Goal: Task Accomplishment & Management: Complete application form

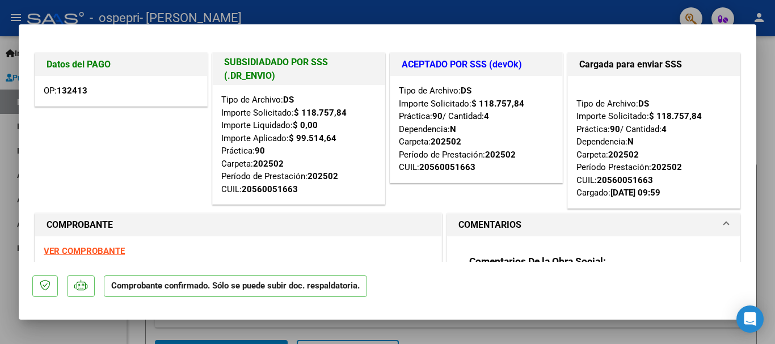
click at [485, 9] on div at bounding box center [387, 172] width 775 height 344
type input "$ 0,00"
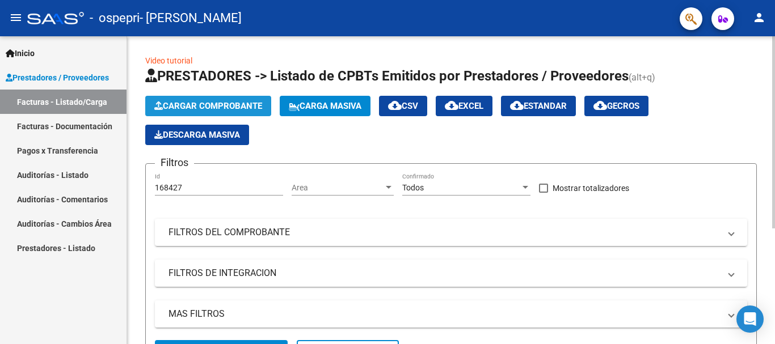
click at [200, 106] on span "Cargar Comprobante" at bounding box center [208, 106] width 108 height 10
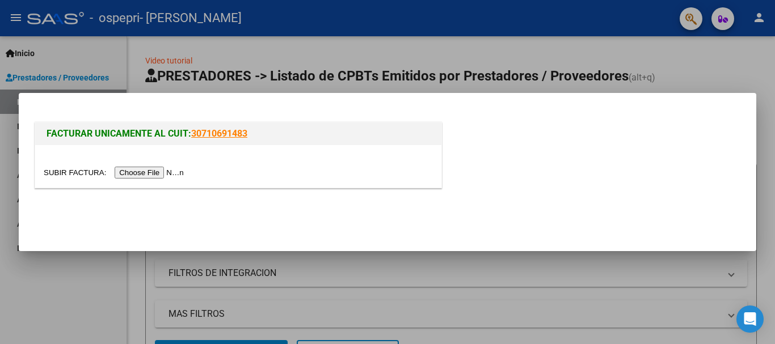
click at [171, 174] on input "file" at bounding box center [116, 173] width 144 height 12
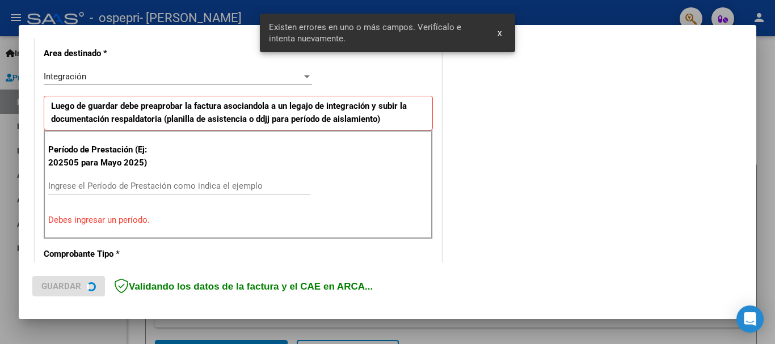
scroll to position [262, 0]
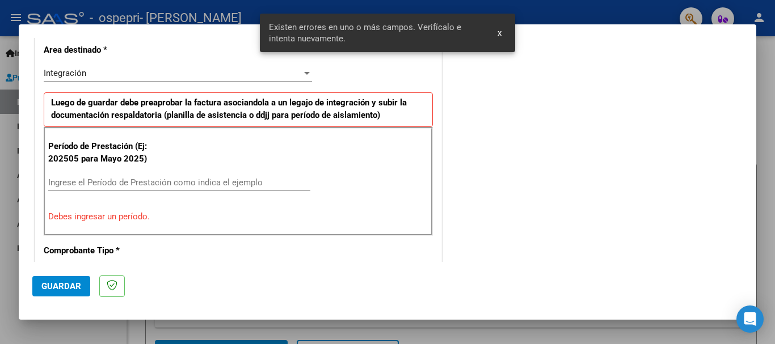
click at [81, 183] on input "Ingrese el Período de Prestación como indica el ejemplo" at bounding box center [179, 183] width 262 height 10
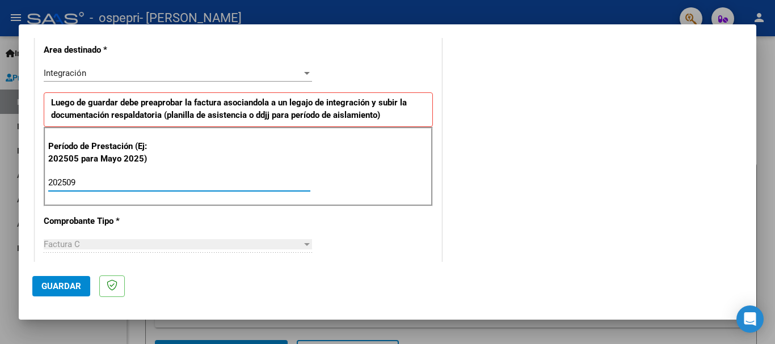
type input "202509"
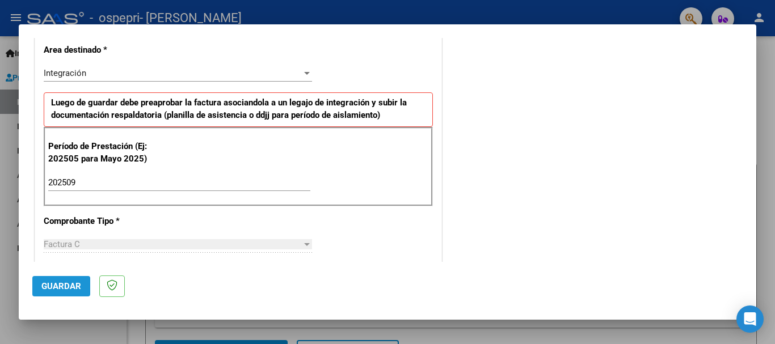
click at [74, 286] on span "Guardar" at bounding box center [61, 286] width 40 height 10
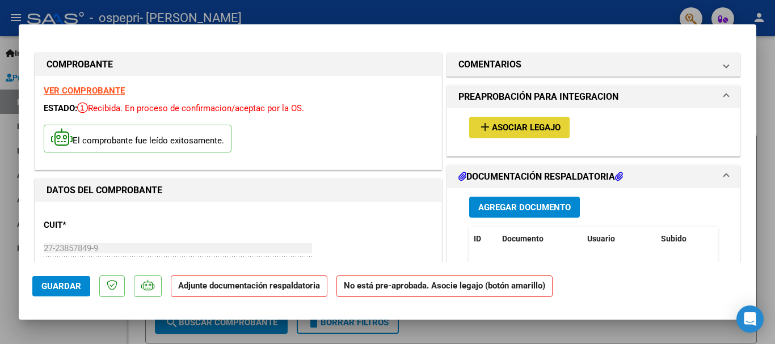
click at [509, 129] on span "Asociar Legajo" at bounding box center [526, 128] width 69 height 10
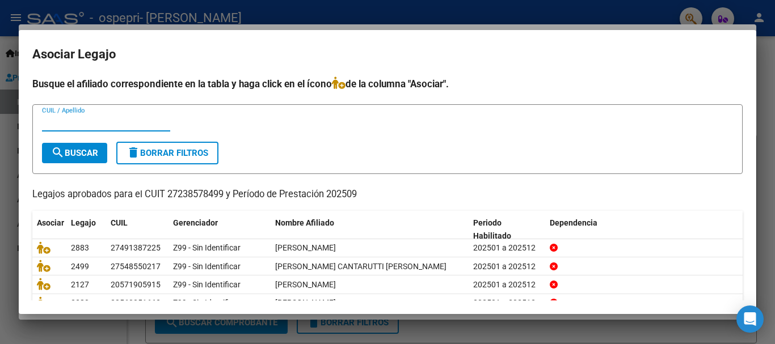
scroll to position [56, 0]
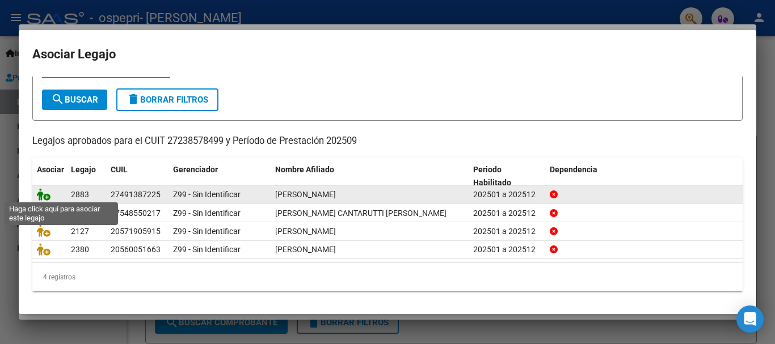
click at [46, 194] on icon at bounding box center [44, 194] width 14 height 12
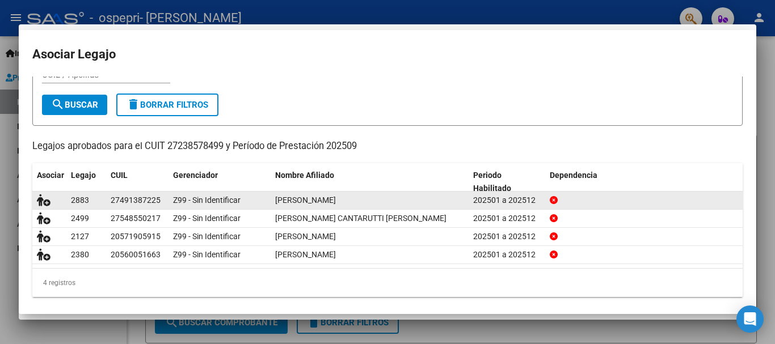
scroll to position [63, 0]
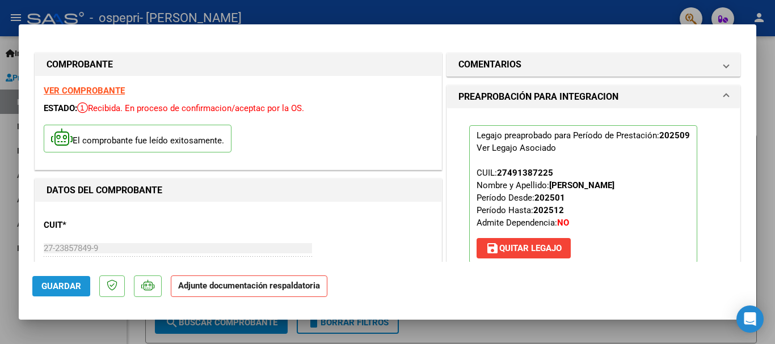
click at [64, 285] on span "Guardar" at bounding box center [61, 286] width 40 height 10
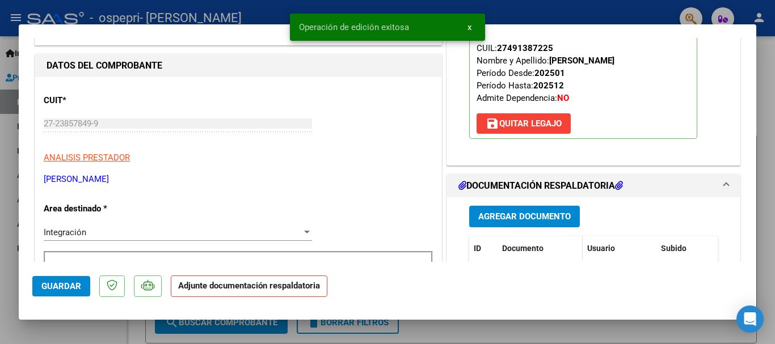
scroll to position [170, 0]
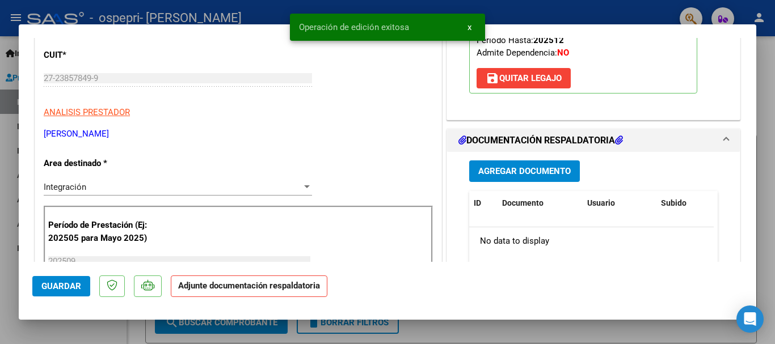
click at [532, 170] on span "Agregar Documento" at bounding box center [524, 172] width 93 height 10
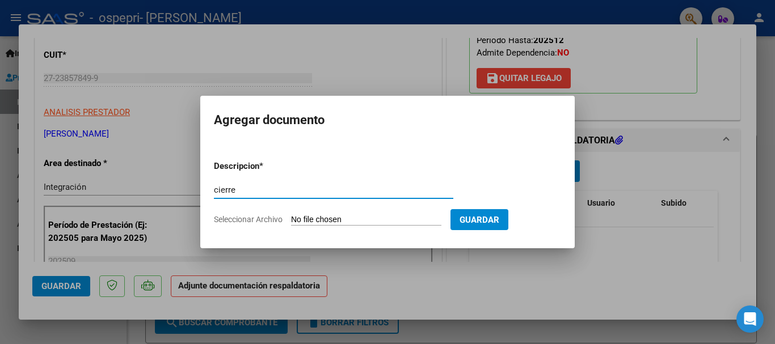
type input "cierre"
click at [355, 217] on input "Seleccionar Archivo" at bounding box center [366, 220] width 150 height 11
type input "C:\fakepath\cierre [PERSON_NAME].pdf"
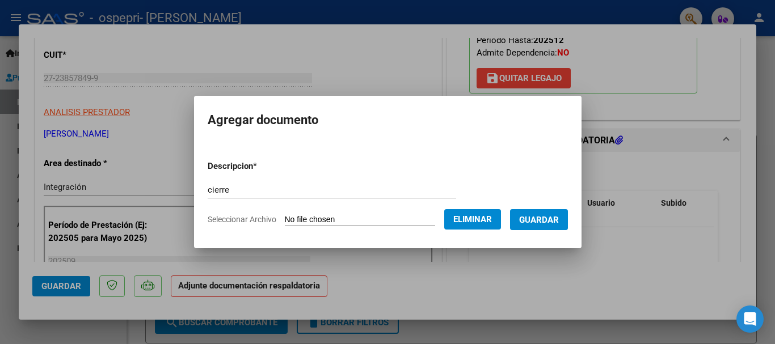
click at [559, 222] on span "Guardar" at bounding box center [539, 220] width 40 height 10
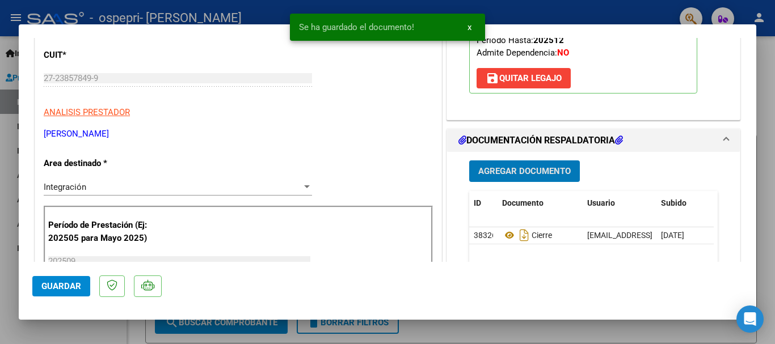
click at [520, 169] on span "Agregar Documento" at bounding box center [524, 172] width 93 height 10
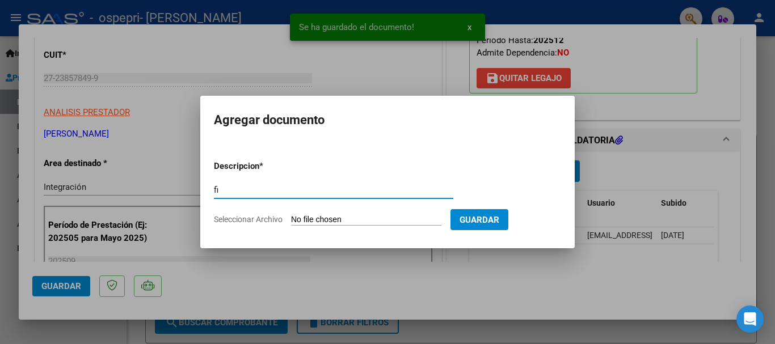
type input "f"
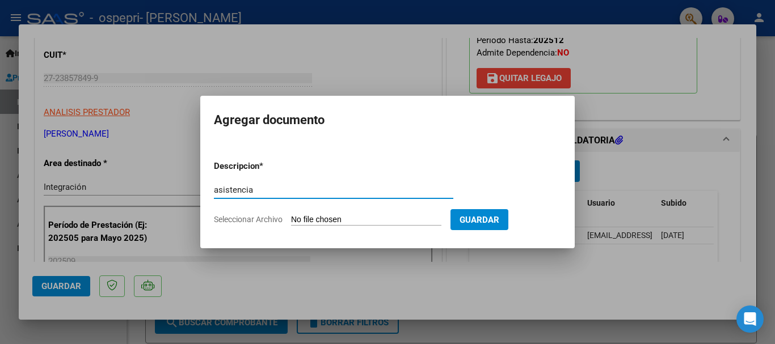
type input "asistencia"
click at [308, 218] on input "Seleccionar Archivo" at bounding box center [366, 220] width 150 height 11
type input "C:\fakepath\[PERSON_NAME] firmas.pdf"
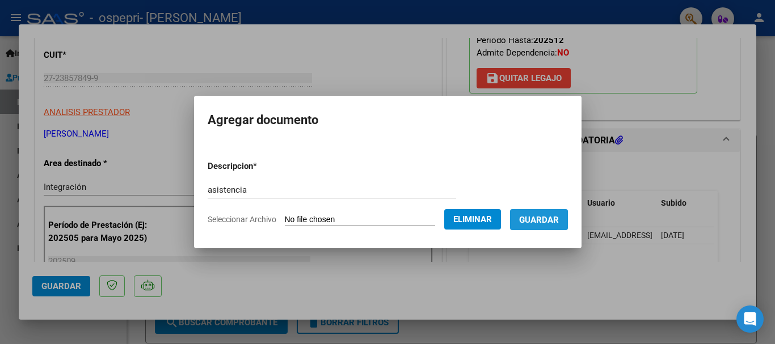
click at [544, 221] on span "Guardar" at bounding box center [539, 220] width 40 height 10
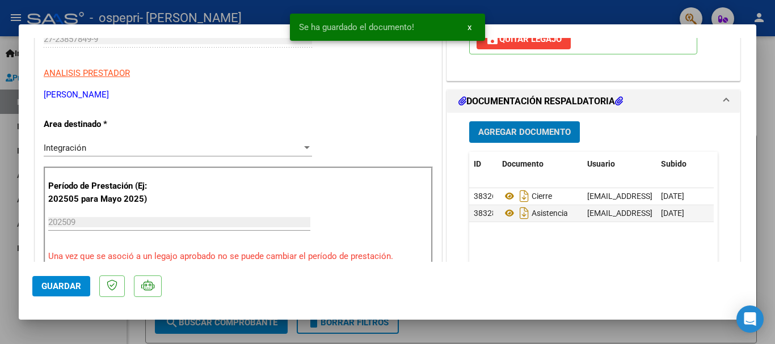
scroll to position [454, 0]
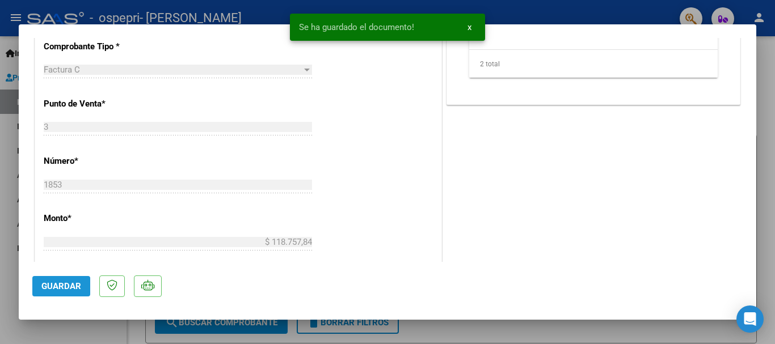
drag, startPoint x: 73, startPoint y: 283, endPoint x: 211, endPoint y: 256, distance: 141.0
click at [73, 282] on span "Guardar" at bounding box center [61, 286] width 40 height 10
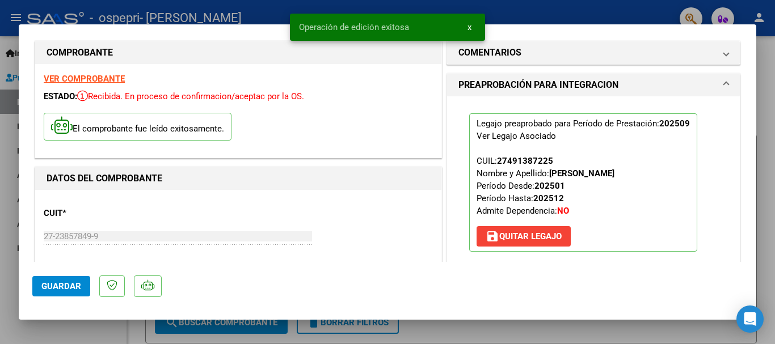
scroll to position [0, 0]
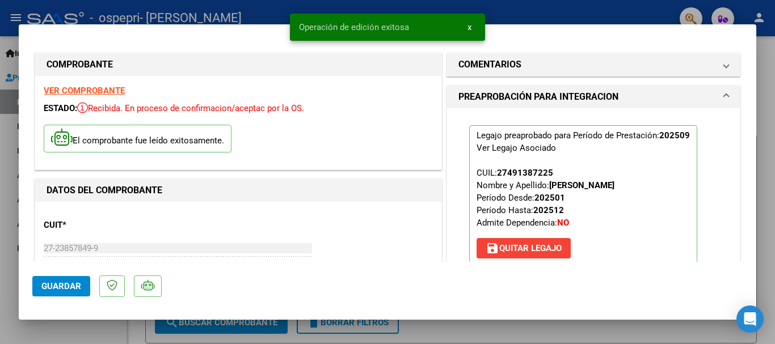
click at [557, 9] on div at bounding box center [387, 172] width 775 height 344
type input "$ 0,00"
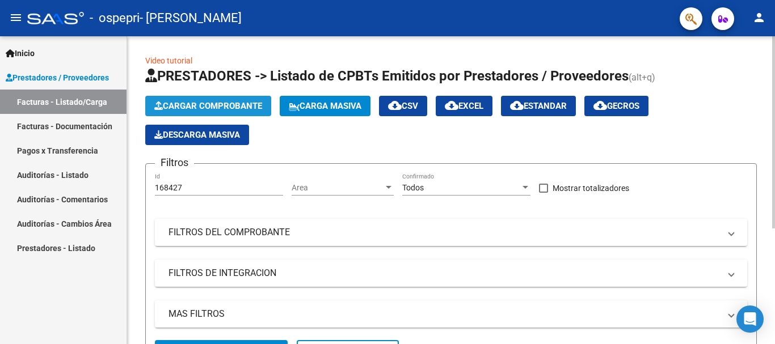
click at [189, 106] on span "Cargar Comprobante" at bounding box center [208, 106] width 108 height 10
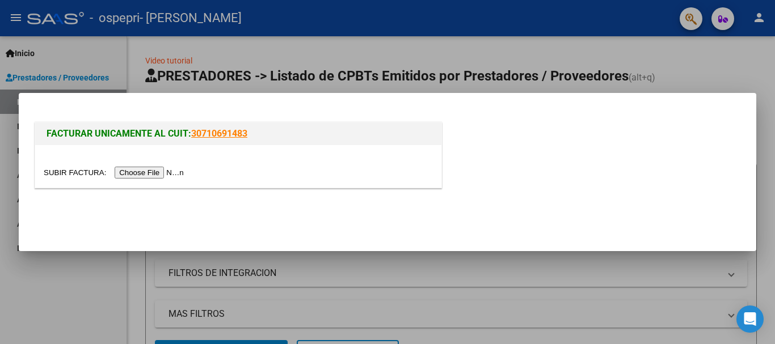
click at [178, 173] on input "file" at bounding box center [116, 173] width 144 height 12
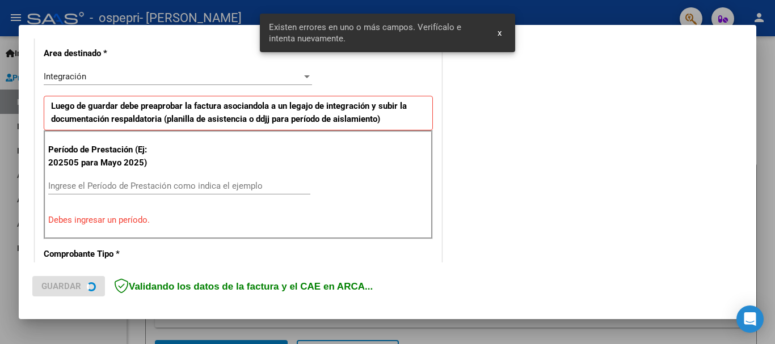
scroll to position [262, 0]
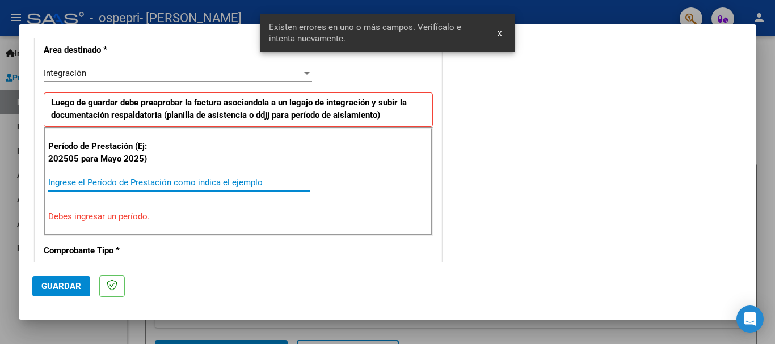
click at [88, 179] on input "Ingrese el Período de Prestación como indica el ejemplo" at bounding box center [179, 183] width 262 height 10
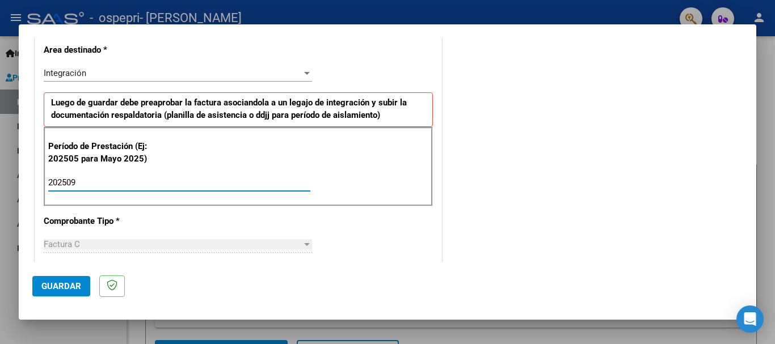
type input "202509"
click at [45, 288] on span "Guardar" at bounding box center [61, 286] width 40 height 10
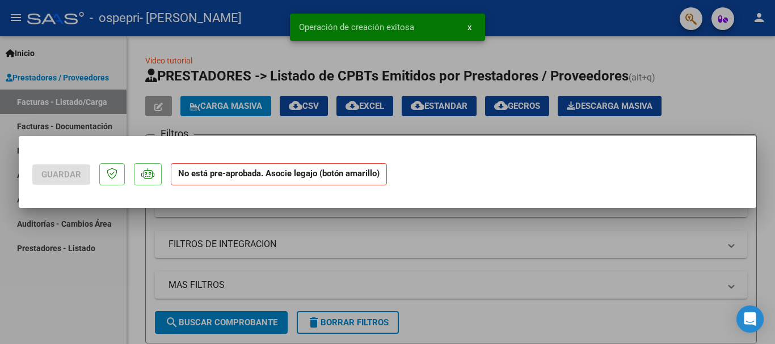
scroll to position [0, 0]
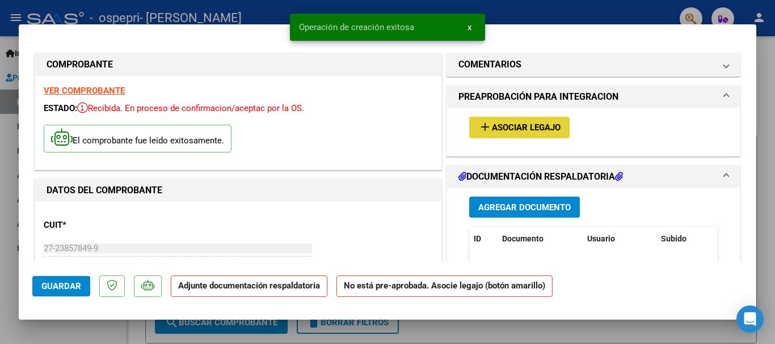
click at [513, 129] on span "Asociar Legajo" at bounding box center [526, 128] width 69 height 10
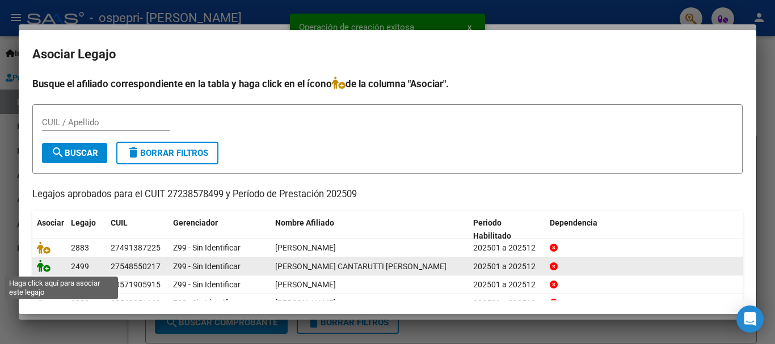
click at [45, 267] on icon at bounding box center [44, 266] width 14 height 12
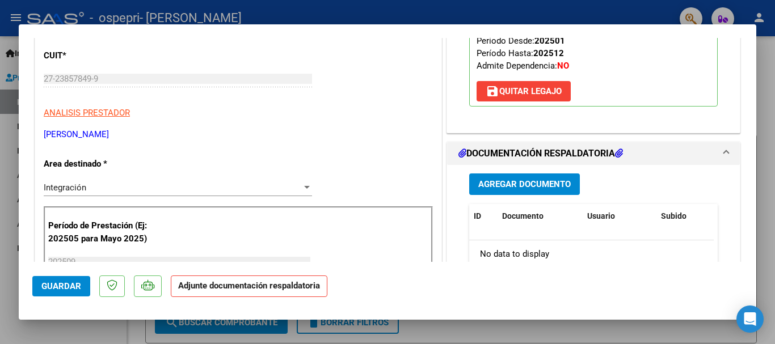
scroll to position [170, 0]
click at [512, 179] on span "Agregar Documento" at bounding box center [524, 184] width 93 height 10
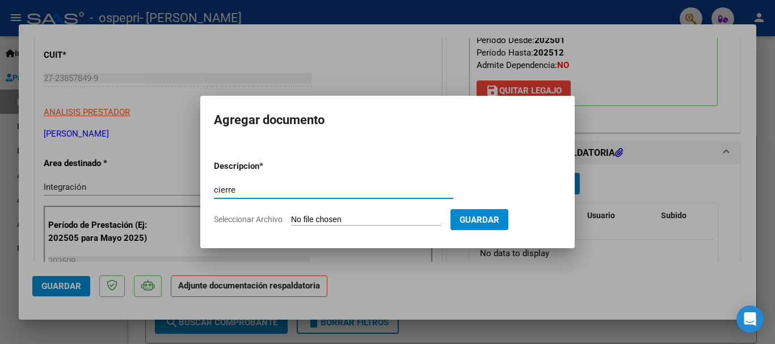
type input "cierre"
click at [329, 219] on input "Seleccionar Archivo" at bounding box center [366, 220] width 150 height 11
type input "C:\fakepath\cierre [PERSON_NAME].pdf"
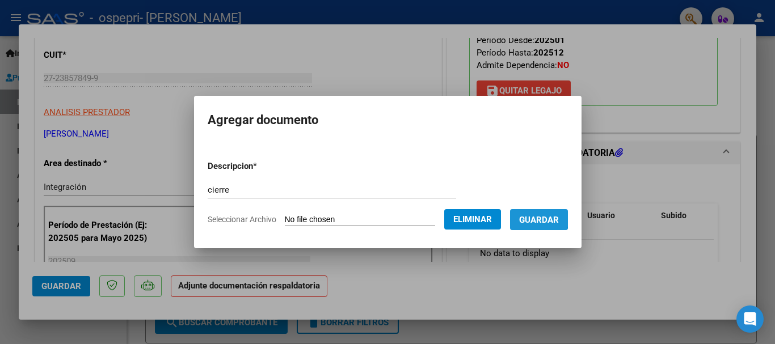
click at [536, 216] on span "Guardar" at bounding box center [539, 220] width 40 height 10
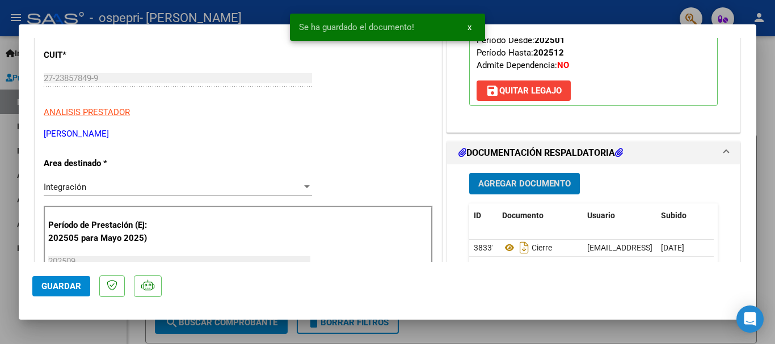
click at [521, 179] on span "Agregar Documento" at bounding box center [524, 184] width 93 height 10
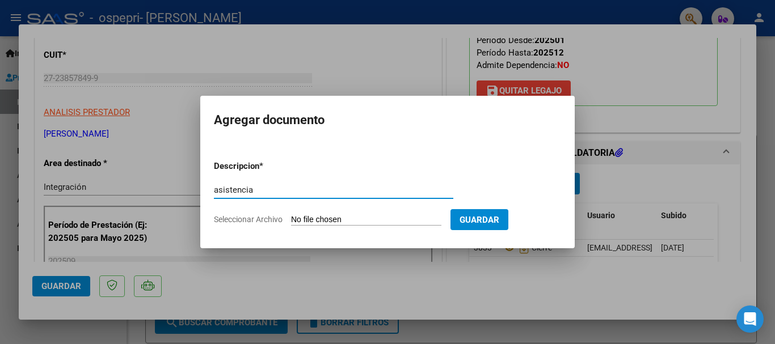
type input "asistencia"
click at [375, 221] on input "Seleccionar Archivo" at bounding box center [366, 220] width 150 height 11
type input "C:\fakepath\[PERSON_NAME] firmas.pdf"
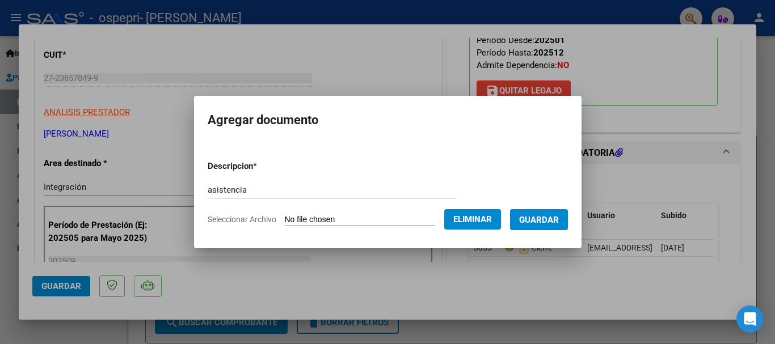
click at [533, 223] on span "Guardar" at bounding box center [539, 220] width 40 height 10
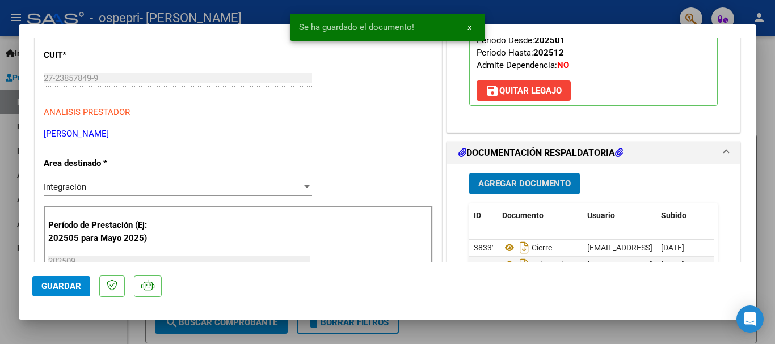
click at [77, 285] on span "Guardar" at bounding box center [61, 286] width 40 height 10
click at [570, 11] on div at bounding box center [387, 172] width 775 height 344
type input "$ 0,00"
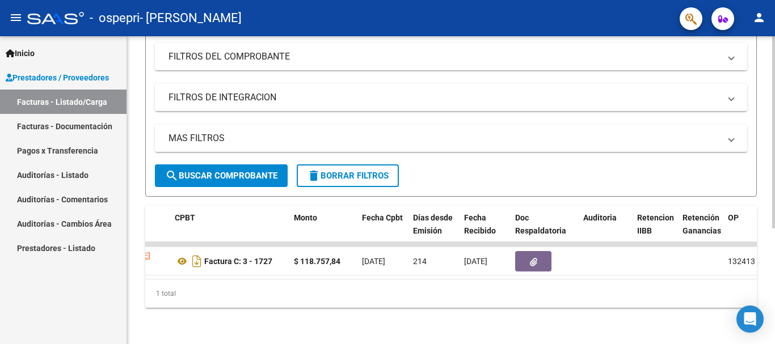
scroll to position [0, 367]
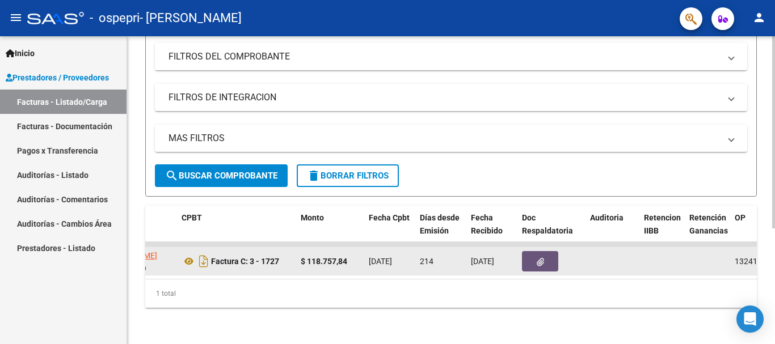
click at [540, 251] on button "button" at bounding box center [540, 261] width 36 height 20
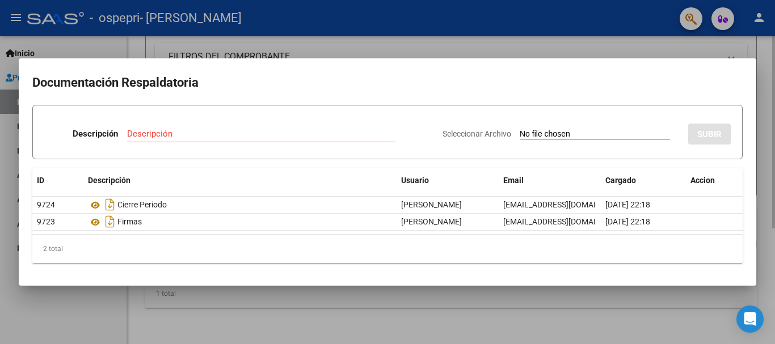
click at [367, 43] on div at bounding box center [387, 172] width 775 height 344
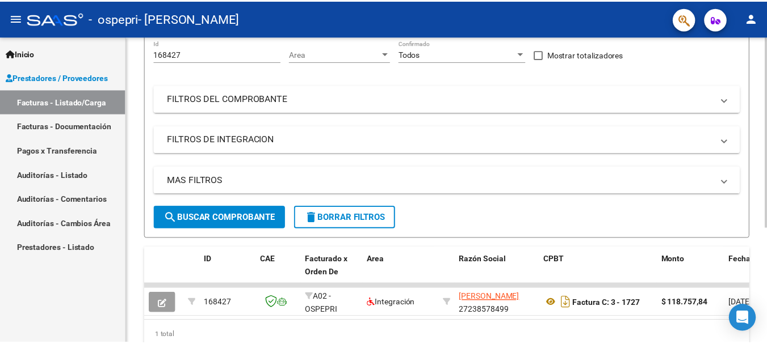
scroll to position [0, 0]
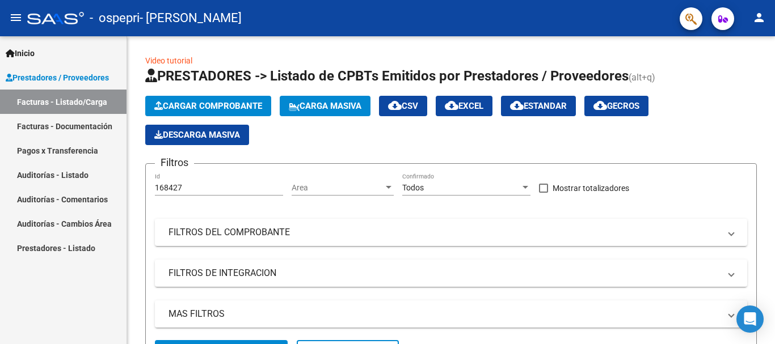
click at [758, 16] on mat-icon "person" at bounding box center [760, 18] width 14 height 14
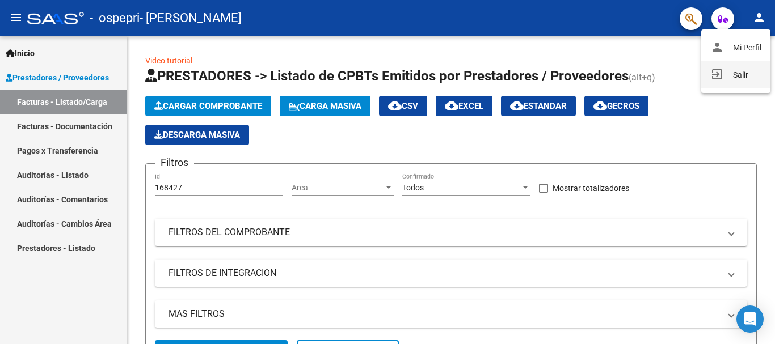
click at [736, 76] on button "exit_to_app Salir" at bounding box center [735, 74] width 69 height 27
